Goal: Transaction & Acquisition: Purchase product/service

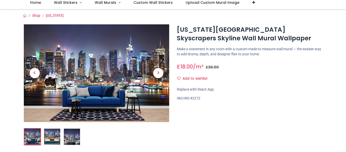
scroll to position [36, 0]
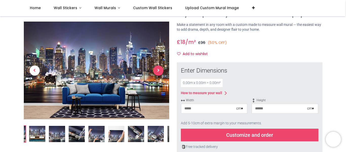
click at [159, 70] on span "Next" at bounding box center [158, 70] width 10 height 10
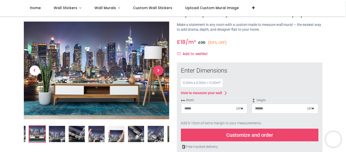
click at [159, 70] on span "Next" at bounding box center [158, 70] width 10 height 10
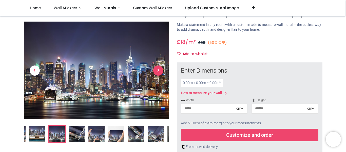
click at [159, 70] on span "Next" at bounding box center [158, 70] width 10 height 10
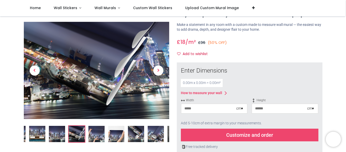
click at [202, 113] on input "number" at bounding box center [208, 108] width 55 height 9
click at [241, 111] on div "cm ▾" at bounding box center [239, 108] width 7 height 5
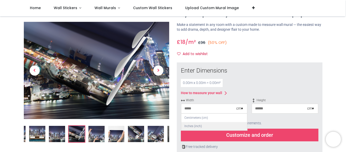
click at [198, 130] on div "Inches (inch)" at bounding box center [214, 126] width 66 height 8
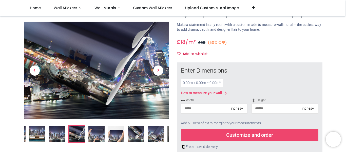
click at [205, 113] on input "number" at bounding box center [206, 108] width 50 height 9
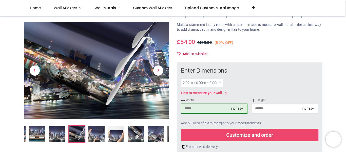
type input "***"
click at [277, 113] on input "number" at bounding box center [277, 108] width 50 height 9
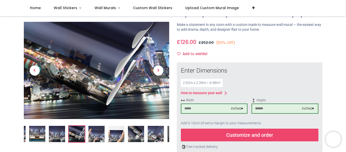
type input "**"
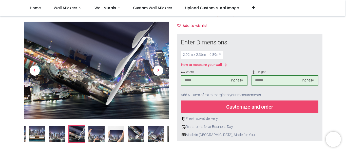
scroll to position [73, 0]
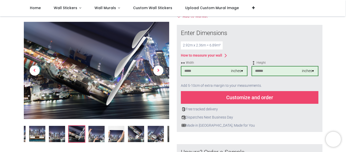
click at [255, 104] on div "Customize and order" at bounding box center [250, 97] width 138 height 13
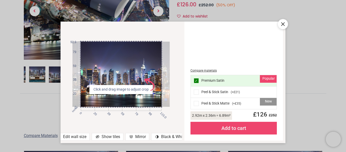
click at [283, 27] on icon at bounding box center [283, 24] width 6 height 6
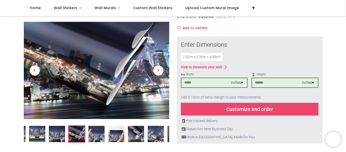
scroll to position [63, 0]
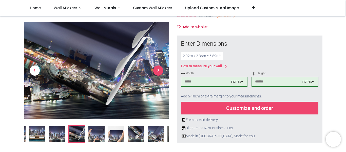
click at [158, 69] on span "Next" at bounding box center [158, 70] width 10 height 10
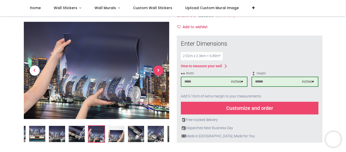
click at [158, 69] on span "Next" at bounding box center [158, 70] width 10 height 10
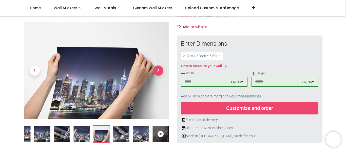
click at [158, 69] on span "Next" at bounding box center [158, 70] width 10 height 10
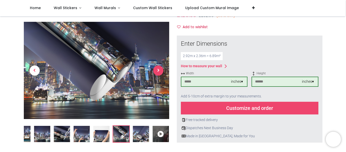
click at [158, 69] on span "Next" at bounding box center [158, 70] width 10 height 10
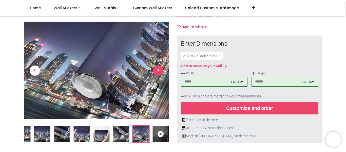
click at [158, 69] on span "Next" at bounding box center [158, 70] width 10 height 10
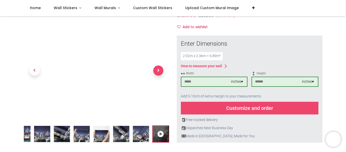
click at [158, 69] on span "Next" at bounding box center [158, 70] width 10 height 10
